Goal: Transaction & Acquisition: Book appointment/travel/reservation

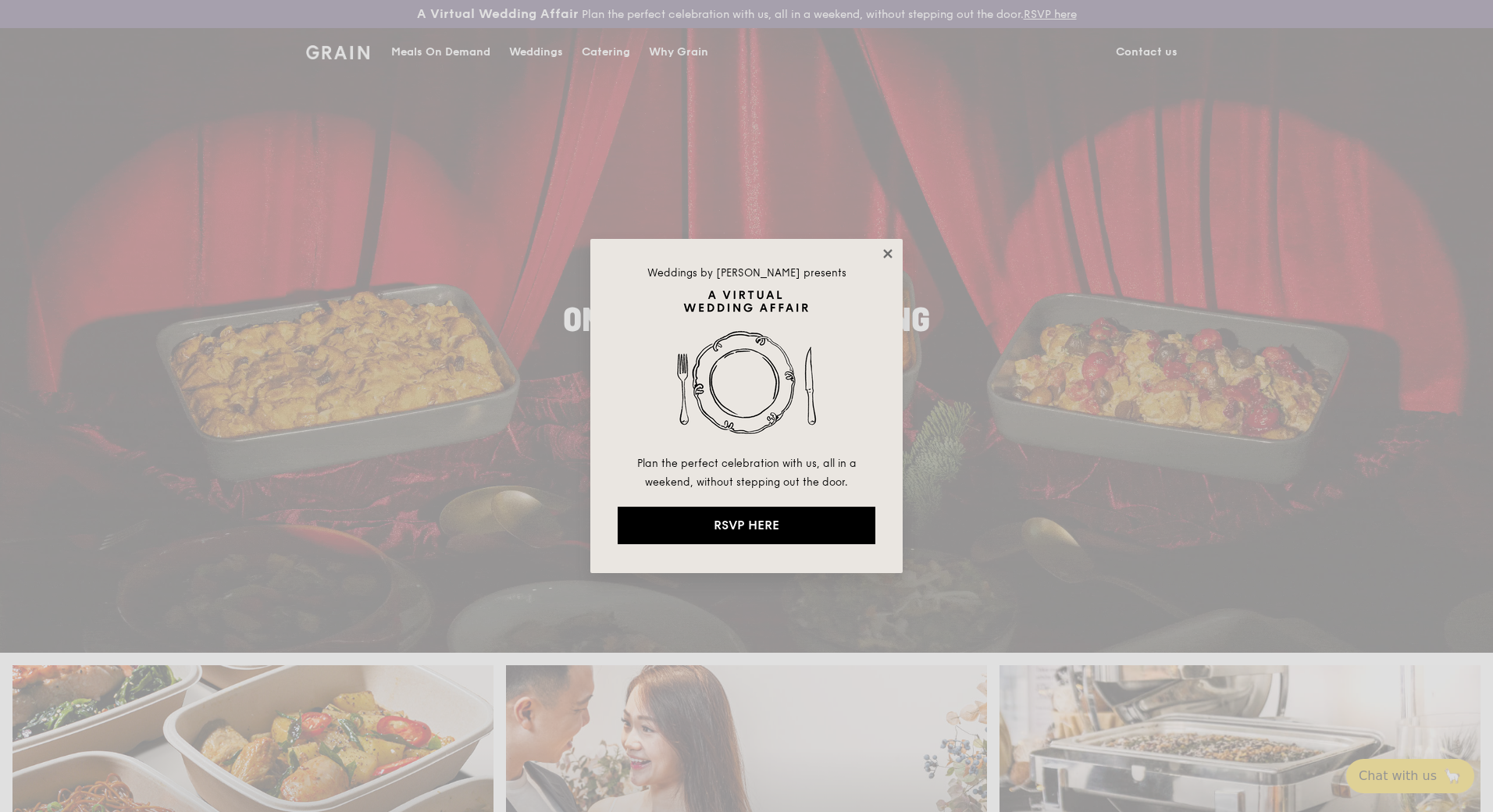
click at [893, 251] on icon at bounding box center [887, 253] width 14 height 14
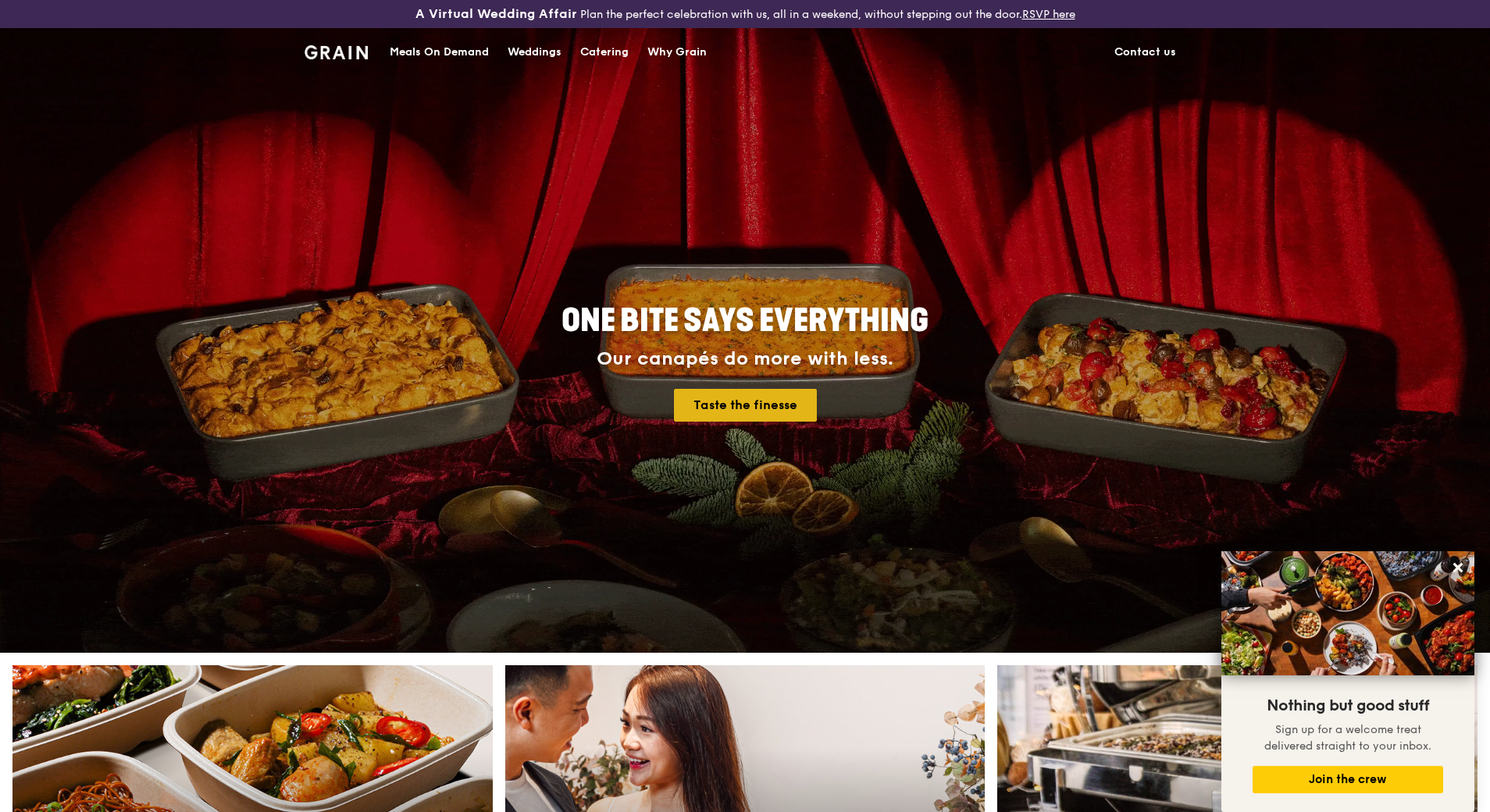
click at [743, 402] on link "Taste the finesse" at bounding box center [746, 406] width 143 height 33
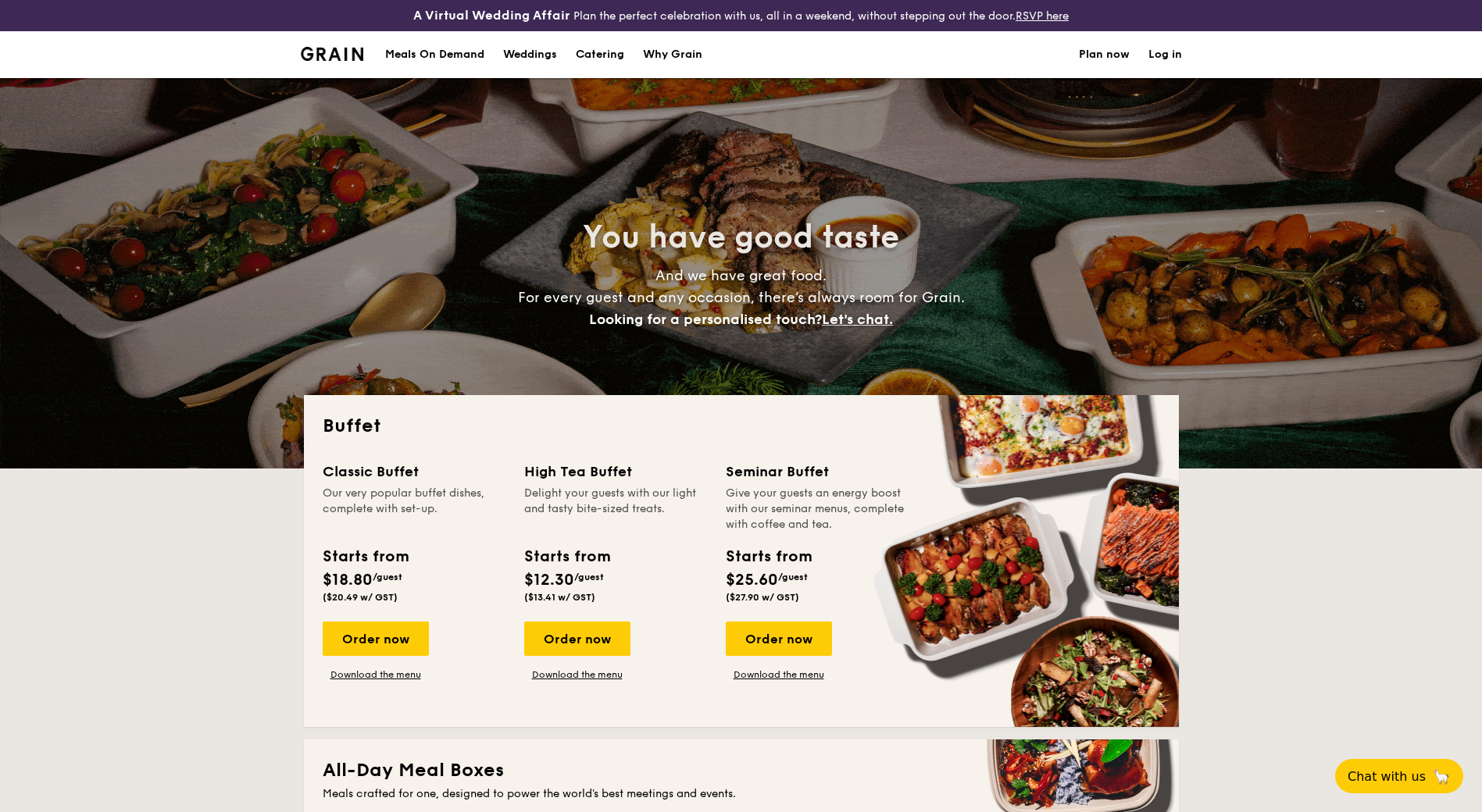
select select
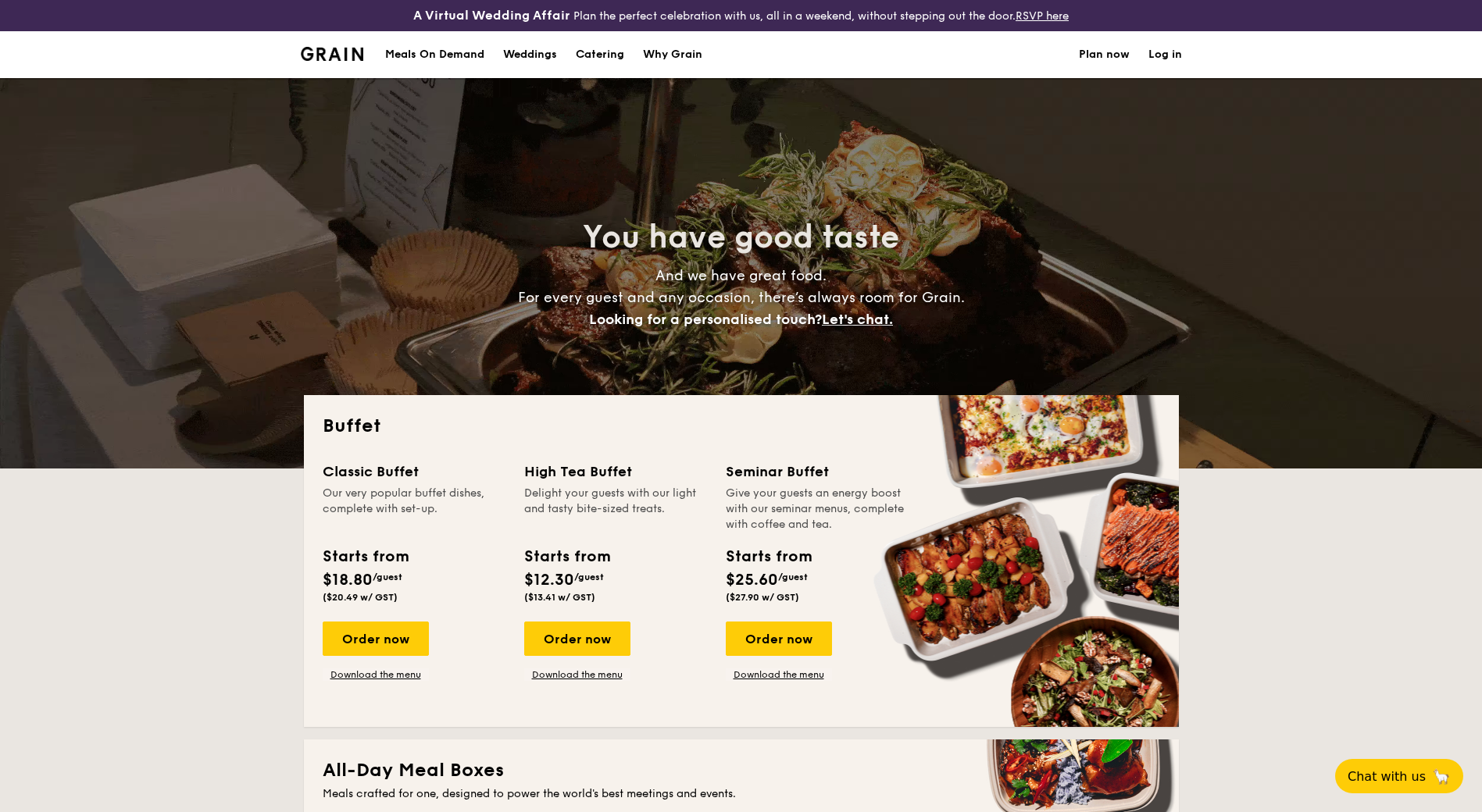
click at [610, 52] on h1 "Catering" at bounding box center [599, 54] width 48 height 47
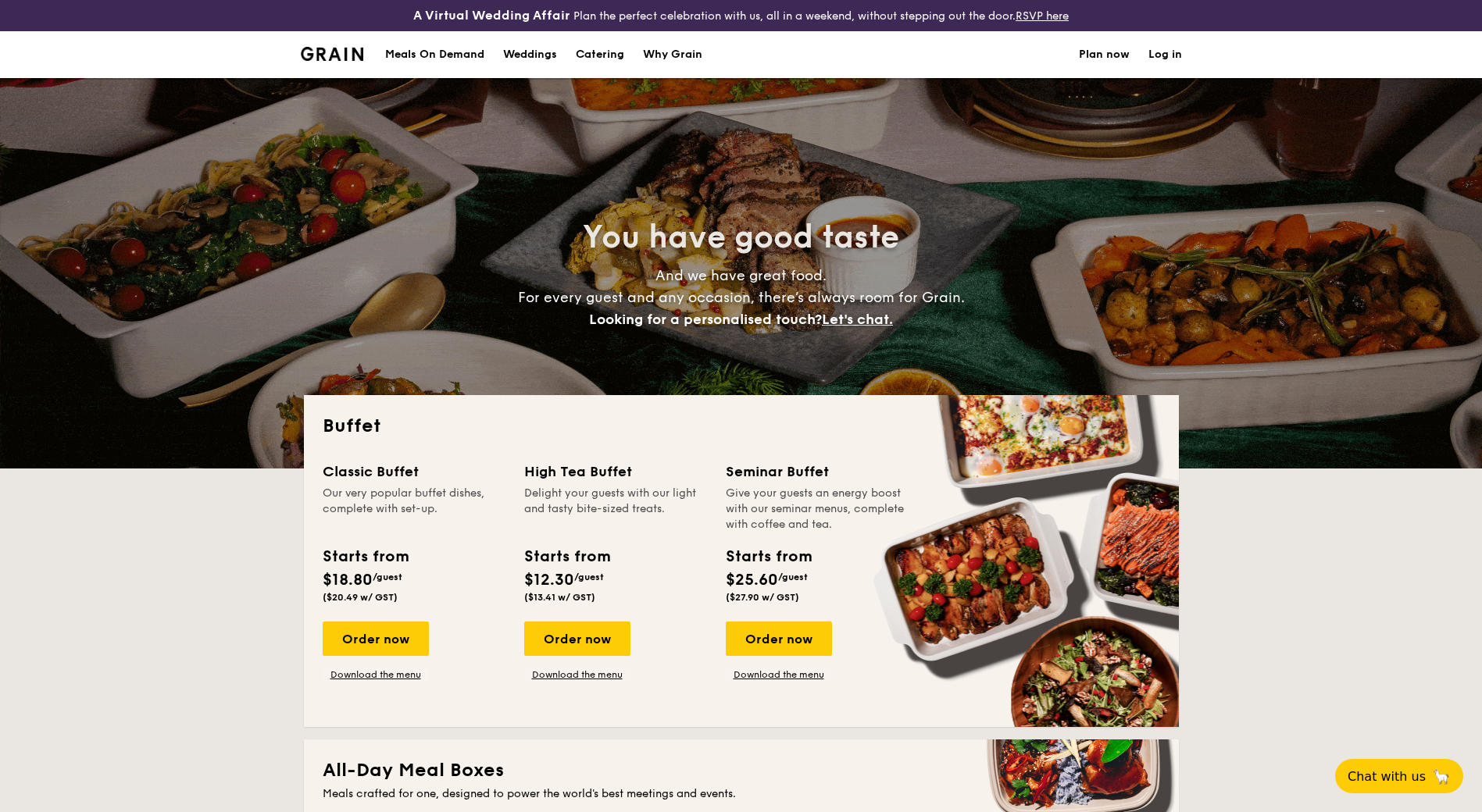
click at [611, 55] on h1 "Catering" at bounding box center [599, 54] width 48 height 47
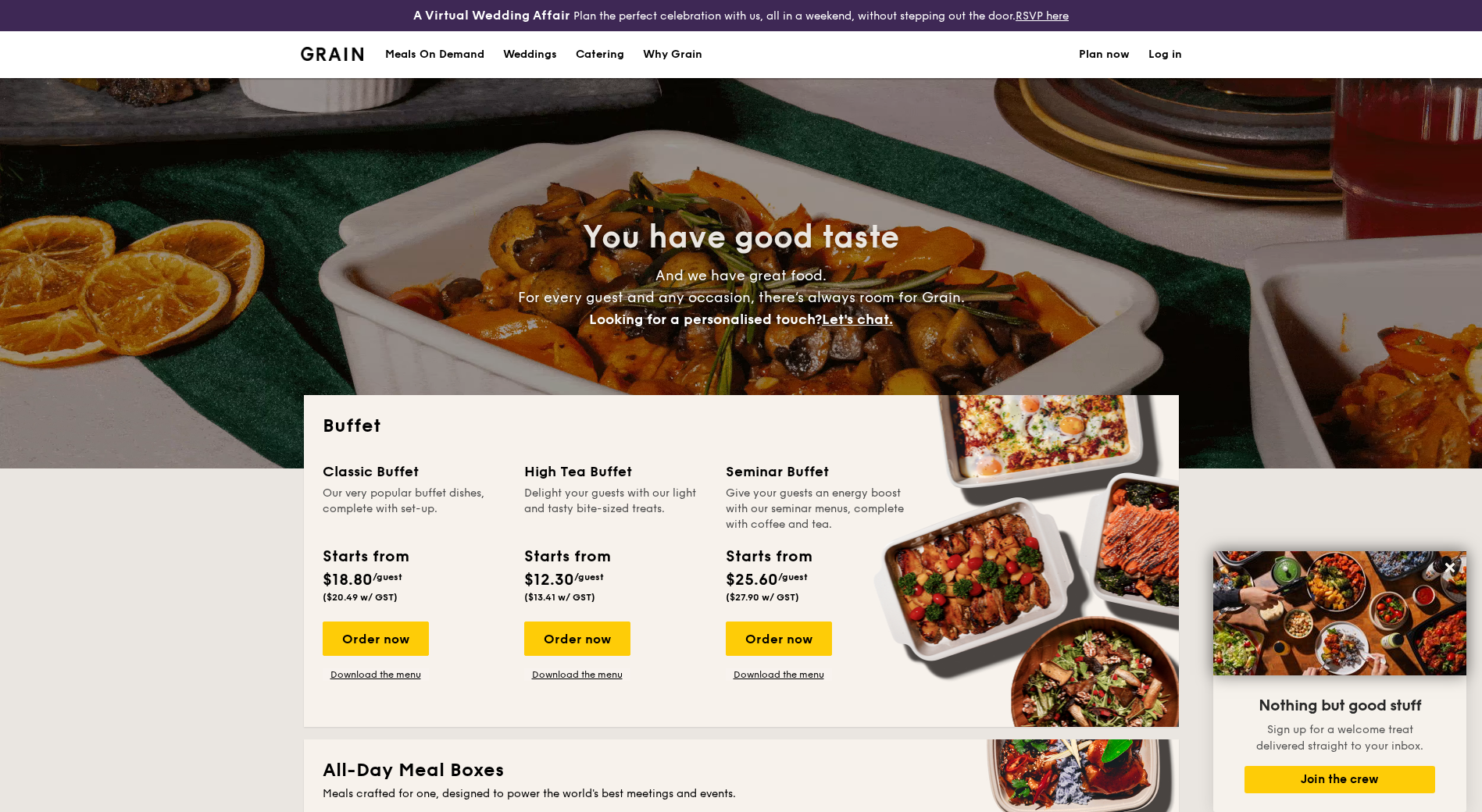
scroll to position [641, 0]
